Goal: Check status: Check status

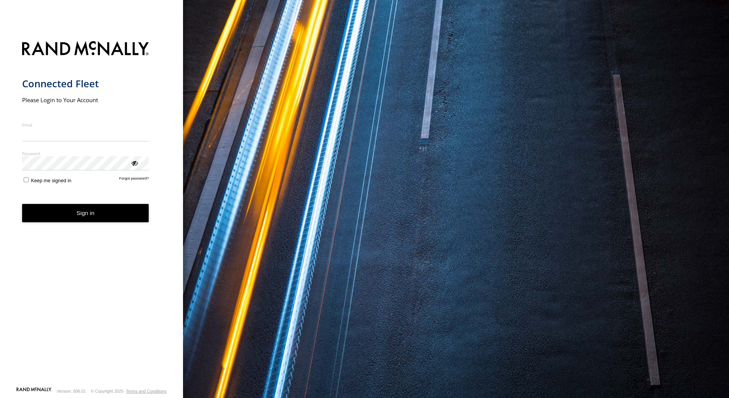
type input "**********"
click at [76, 214] on button "Sign in" at bounding box center [85, 213] width 127 height 19
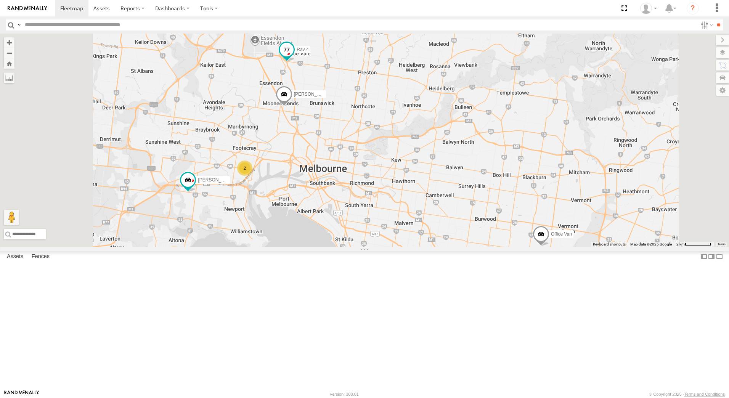
click at [294, 57] on span at bounding box center [287, 50] width 14 height 14
click at [74, 7] on span at bounding box center [71, 8] width 23 height 7
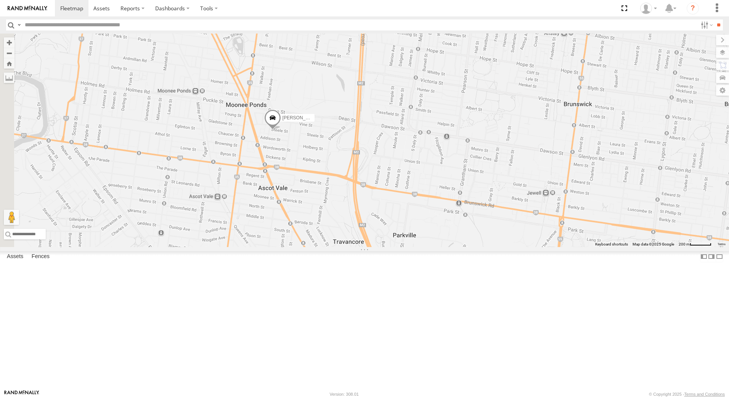
drag, startPoint x: 295, startPoint y: 174, endPoint x: 457, endPoint y: 175, distance: 161.3
click at [457, 175] on div "Office Van Stefan Weeks Rob Serpell Peter Edwardes" at bounding box center [364, 140] width 729 height 213
click at [77, 10] on span at bounding box center [71, 8] width 23 height 7
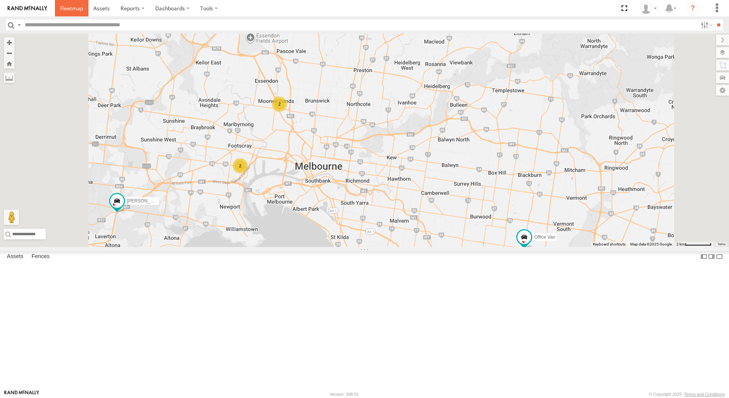
click at [79, 3] on link at bounding box center [72, 8] width 34 height 16
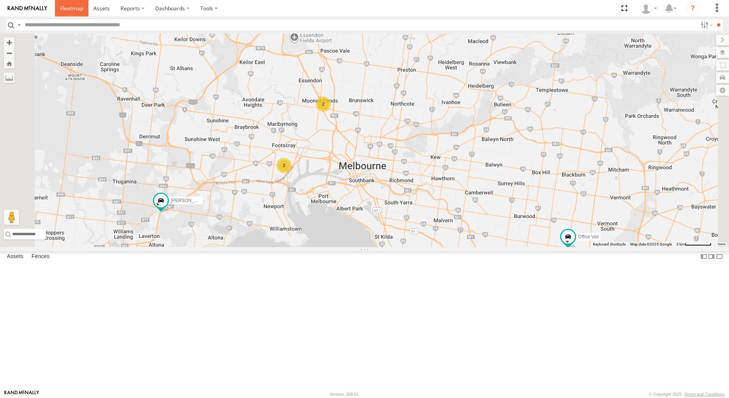
click at [75, 9] on span at bounding box center [71, 8] width 23 height 7
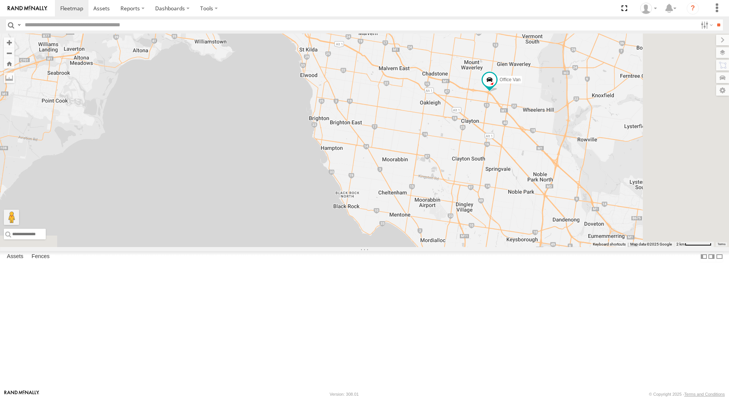
drag, startPoint x: 631, startPoint y: 274, endPoint x: 556, endPoint y: 85, distance: 203.1
click at [556, 85] on div "Office Van Stefan Weeks 2 2 Rob Serpell" at bounding box center [364, 140] width 729 height 213
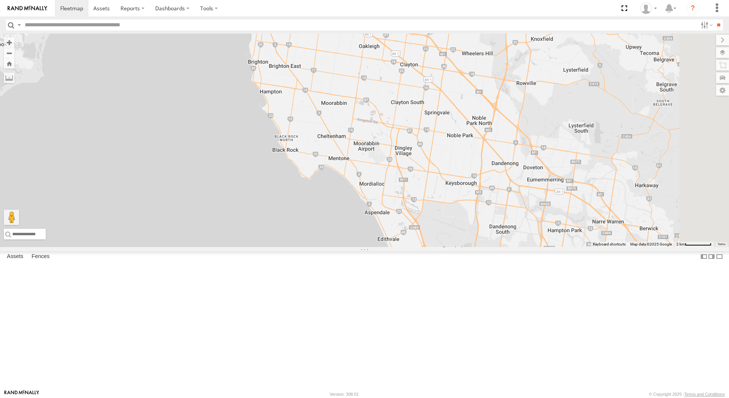
drag, startPoint x: 655, startPoint y: 194, endPoint x: 594, endPoint y: 137, distance: 83.9
click at [594, 137] on div "Office Van Stefan Weeks 2 2 Rob Serpell" at bounding box center [364, 140] width 729 height 213
click at [592, 176] on div "Office Van Stefan Weeks 2 2 Rob Serpell" at bounding box center [364, 140] width 729 height 213
click at [74, 8] on span at bounding box center [71, 8] width 23 height 7
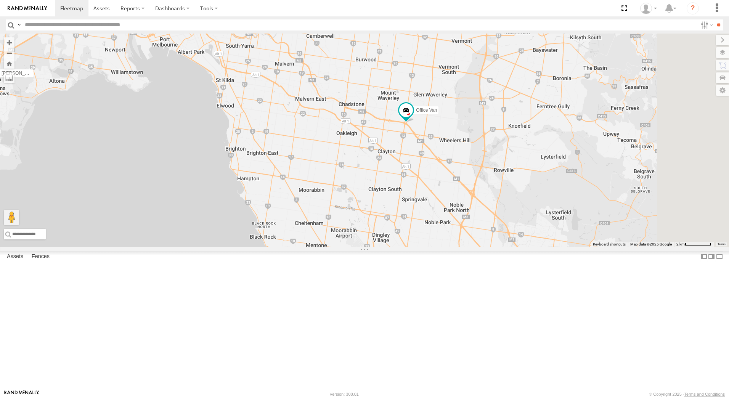
drag, startPoint x: 640, startPoint y: 305, endPoint x: 475, endPoint y: 162, distance: 218.6
click at [475, 162] on div "Office Van Stefan Weeks 2 2 Rob Serpell" at bounding box center [364, 140] width 729 height 213
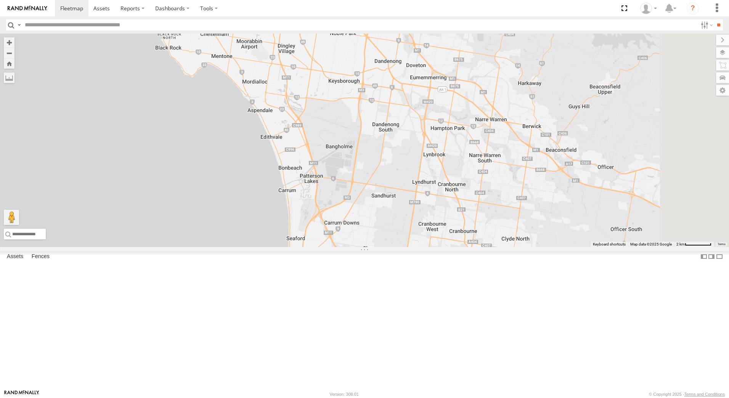
drag, startPoint x: 654, startPoint y: 260, endPoint x: 559, endPoint y: 69, distance: 213.1
click at [559, 69] on div "Office Van [PERSON_NAME] 2 2 [PERSON_NAME]" at bounding box center [364, 140] width 729 height 213
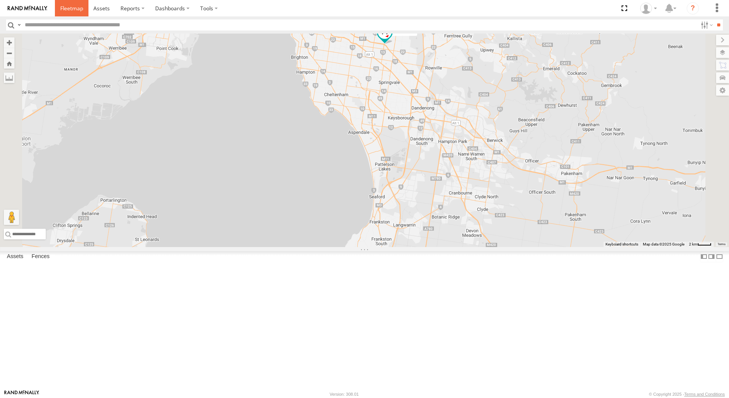
click at [74, 7] on span at bounding box center [71, 8] width 23 height 7
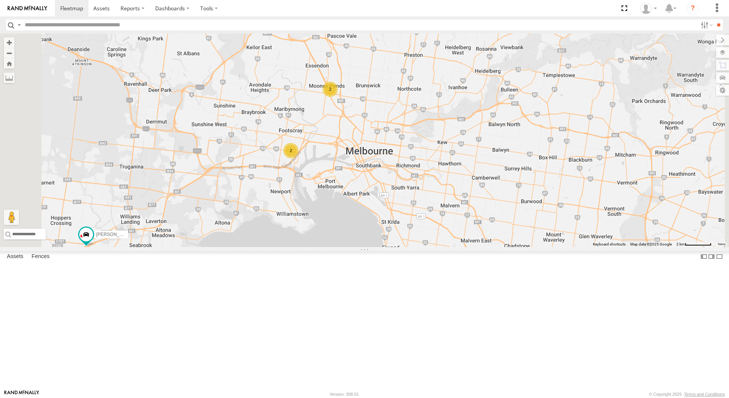
click at [569, 143] on div "Office Van [PERSON_NAME] 2 2 [PERSON_NAME]" at bounding box center [364, 140] width 729 height 213
click at [0, 0] on div "Office Van All Assets [GEOGRAPHIC_DATA] -37.90834 145.1609 [PERSON_NAME] All As…" at bounding box center [0, 0] width 0 height 0
